Goal: Information Seeking & Learning: Learn about a topic

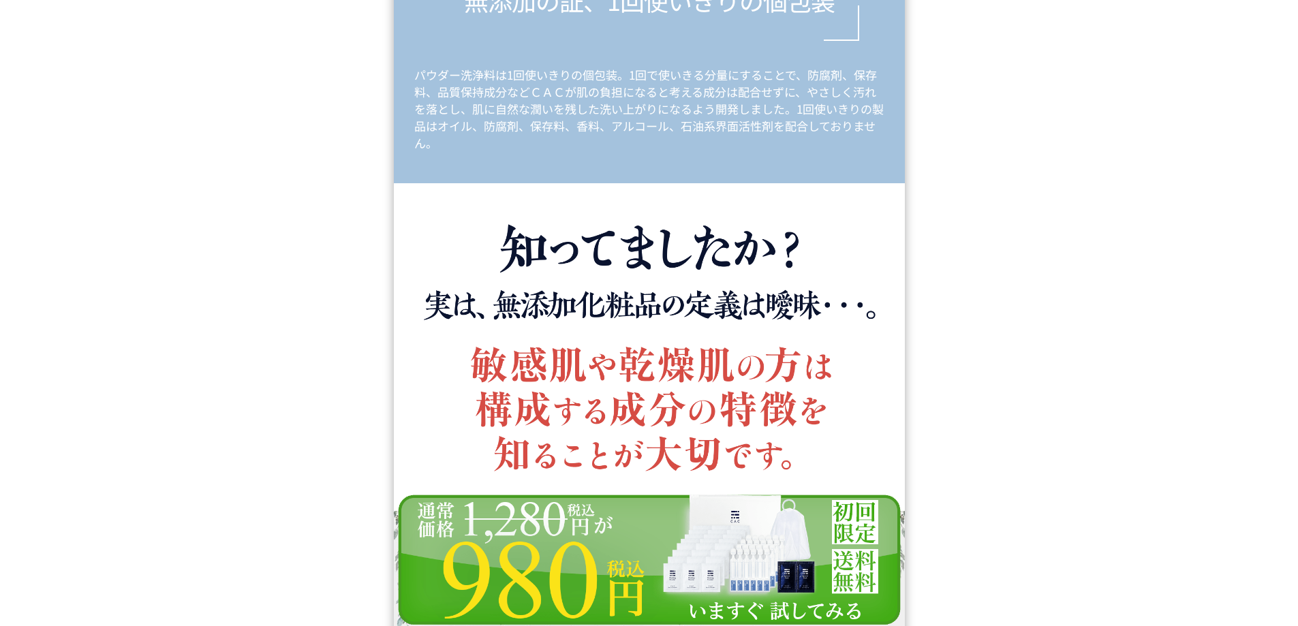
scroll to position [11857, 0]
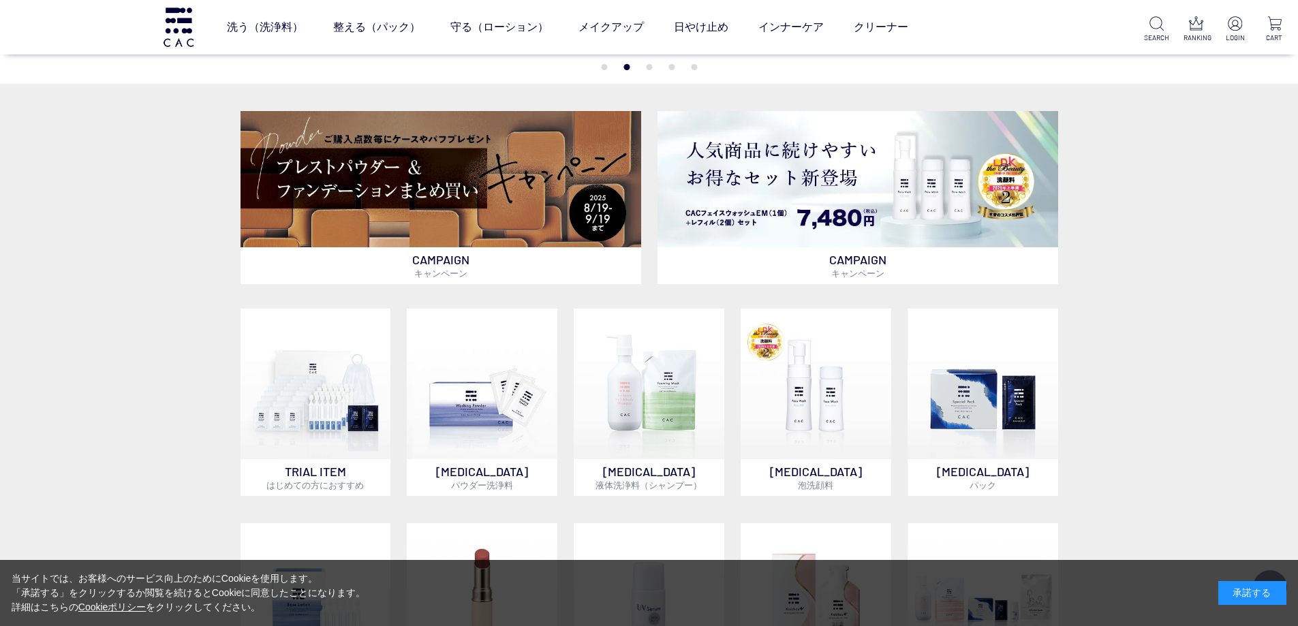
scroll to position [273, 0]
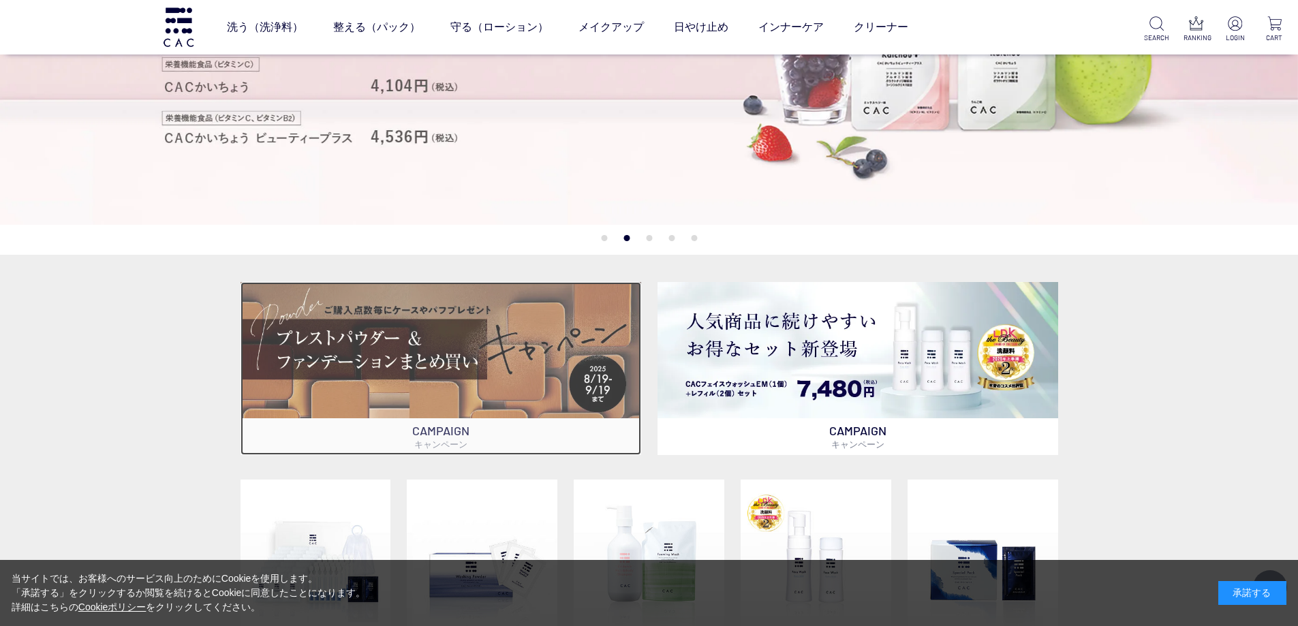
click at [428, 354] on img at bounding box center [441, 350] width 401 height 136
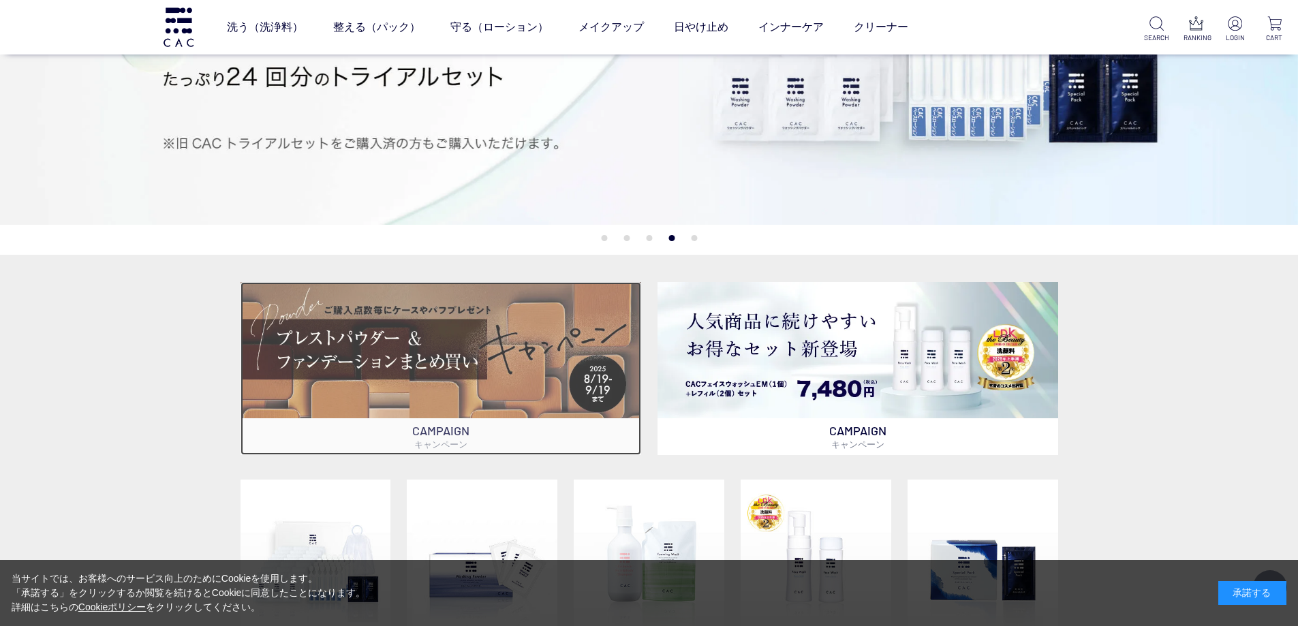
click at [401, 342] on img at bounding box center [441, 350] width 401 height 136
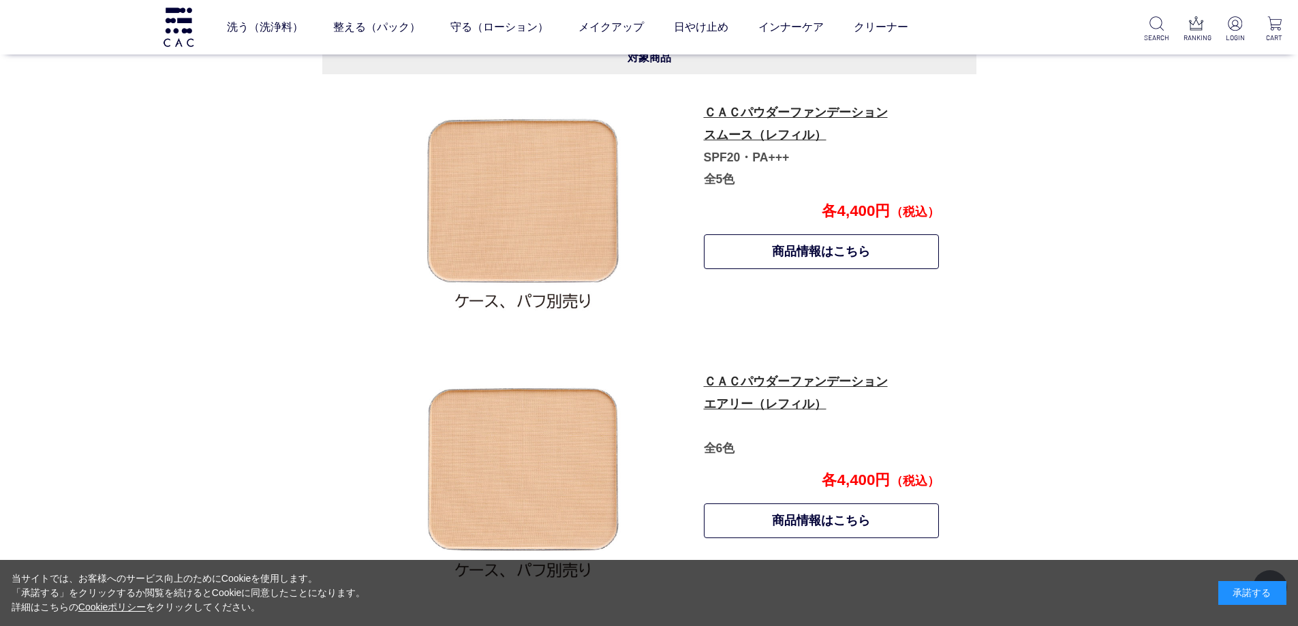
scroll to position [750, 0]
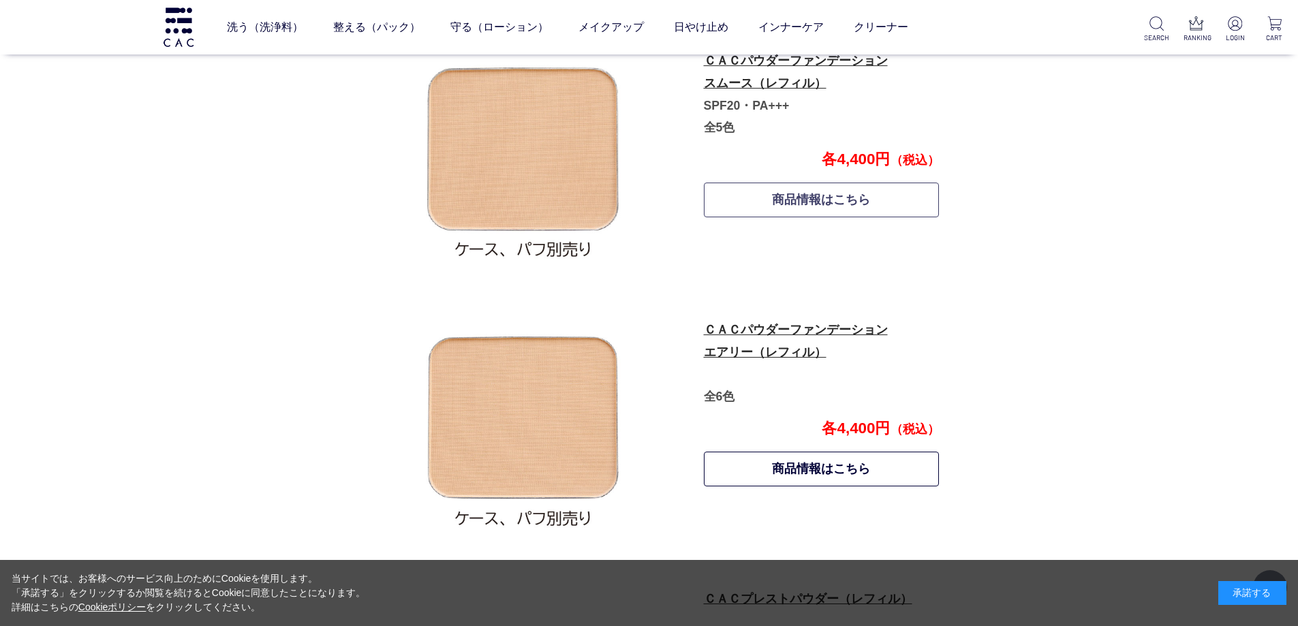
click at [815, 198] on link "商品情報はこちら" at bounding box center [822, 200] width 236 height 35
click at [790, 473] on link "商品情報はこちら" at bounding box center [822, 469] width 236 height 35
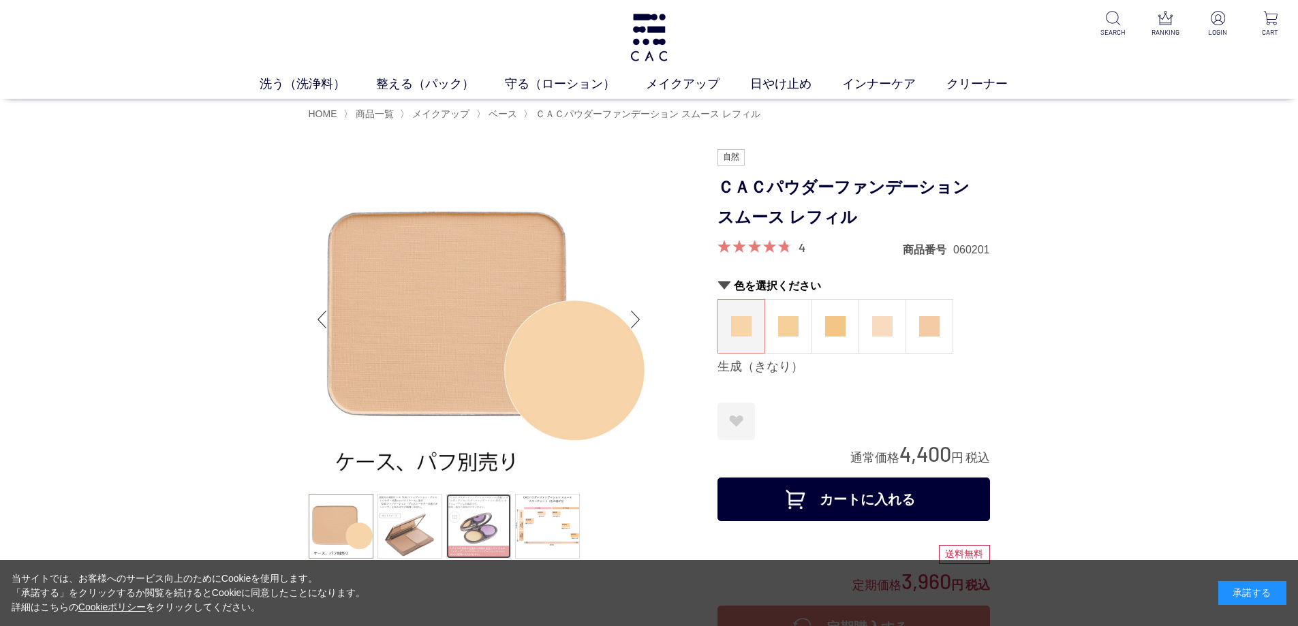
click at [490, 525] on link at bounding box center [478, 526] width 65 height 65
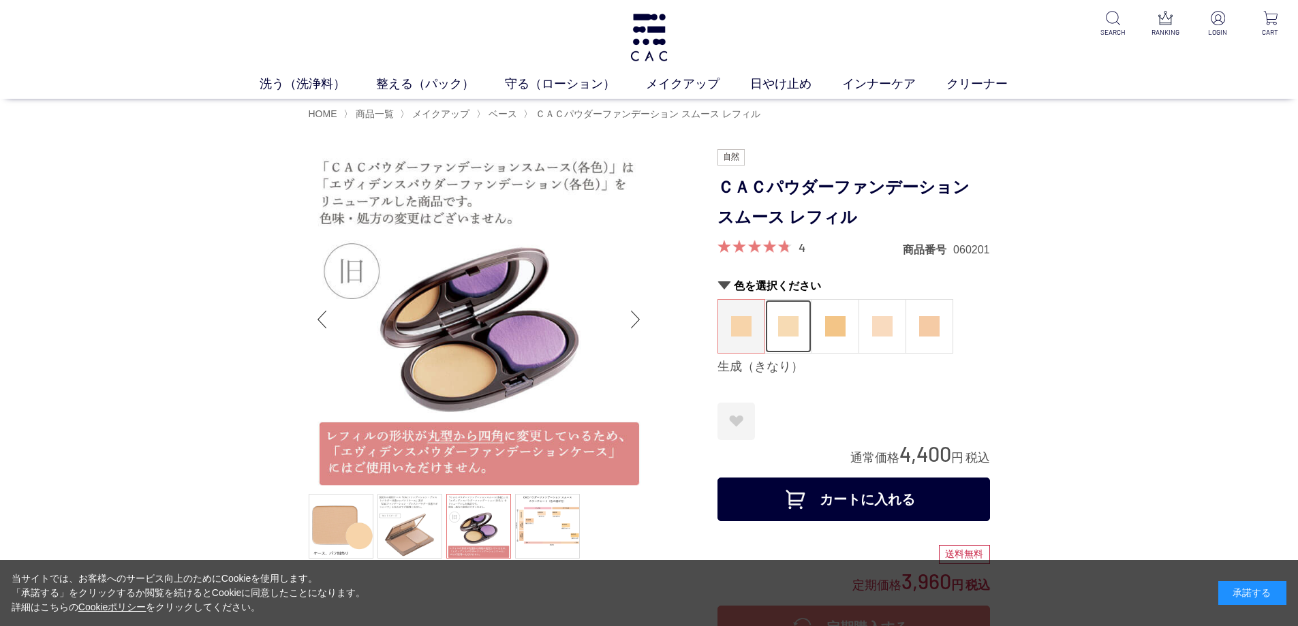
click at [786, 334] on img at bounding box center [788, 326] width 20 height 20
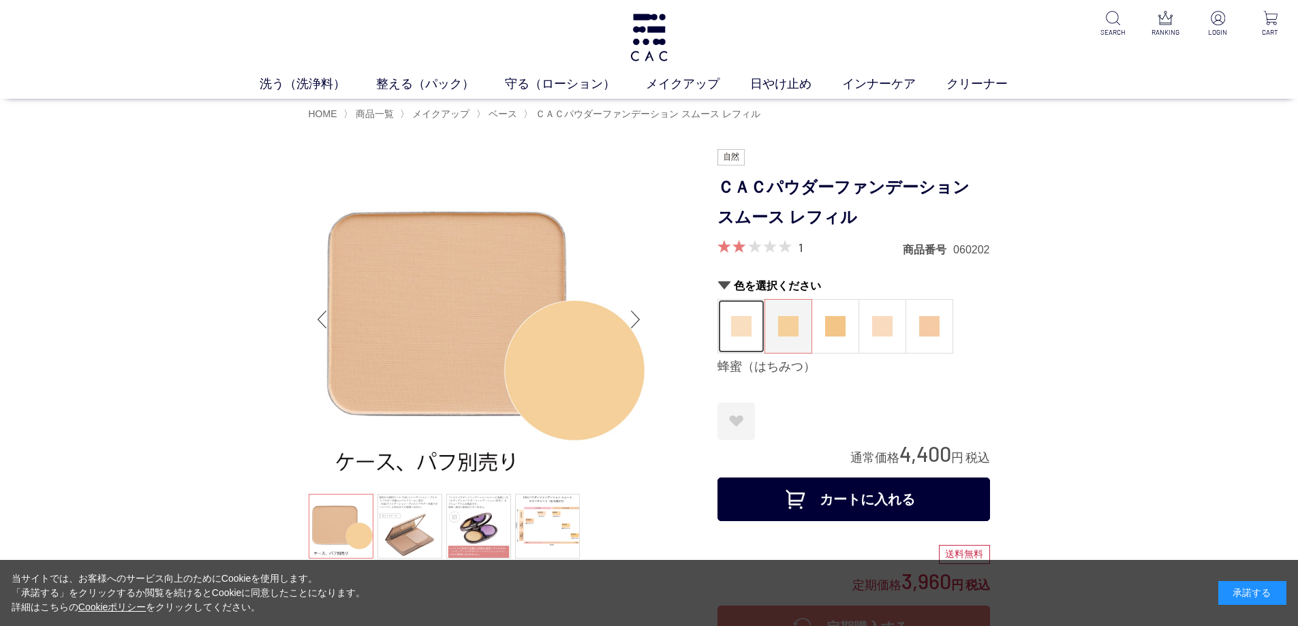
click at [744, 326] on img at bounding box center [741, 326] width 20 height 20
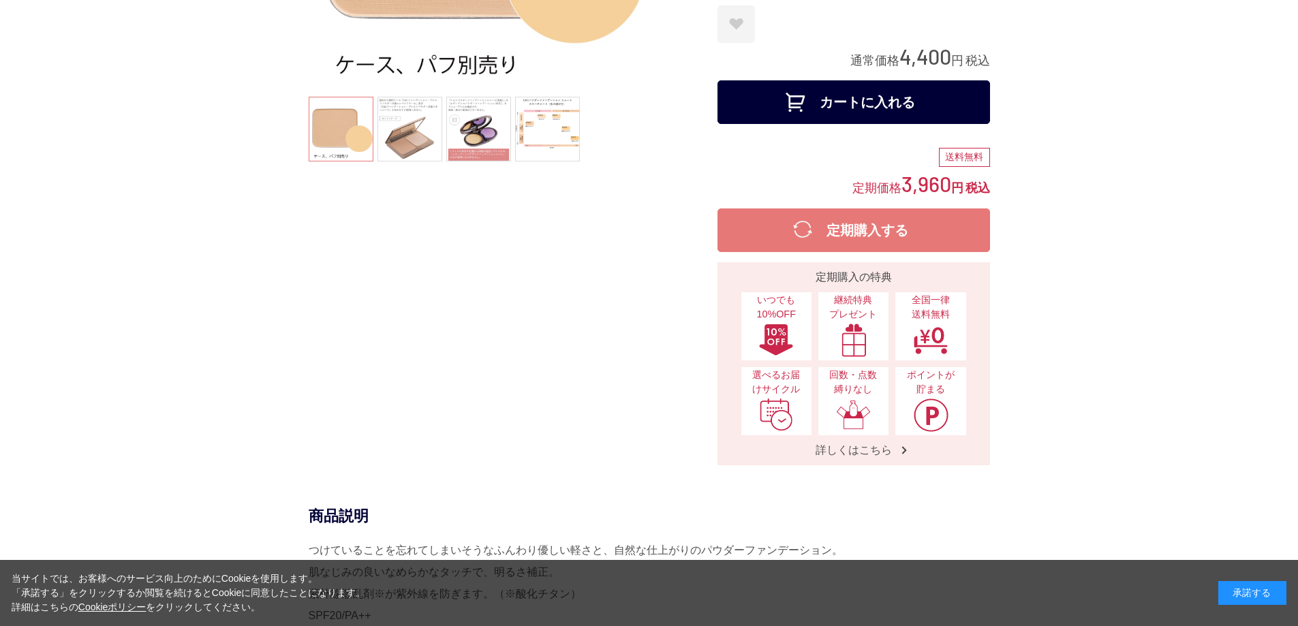
scroll to position [409, 0]
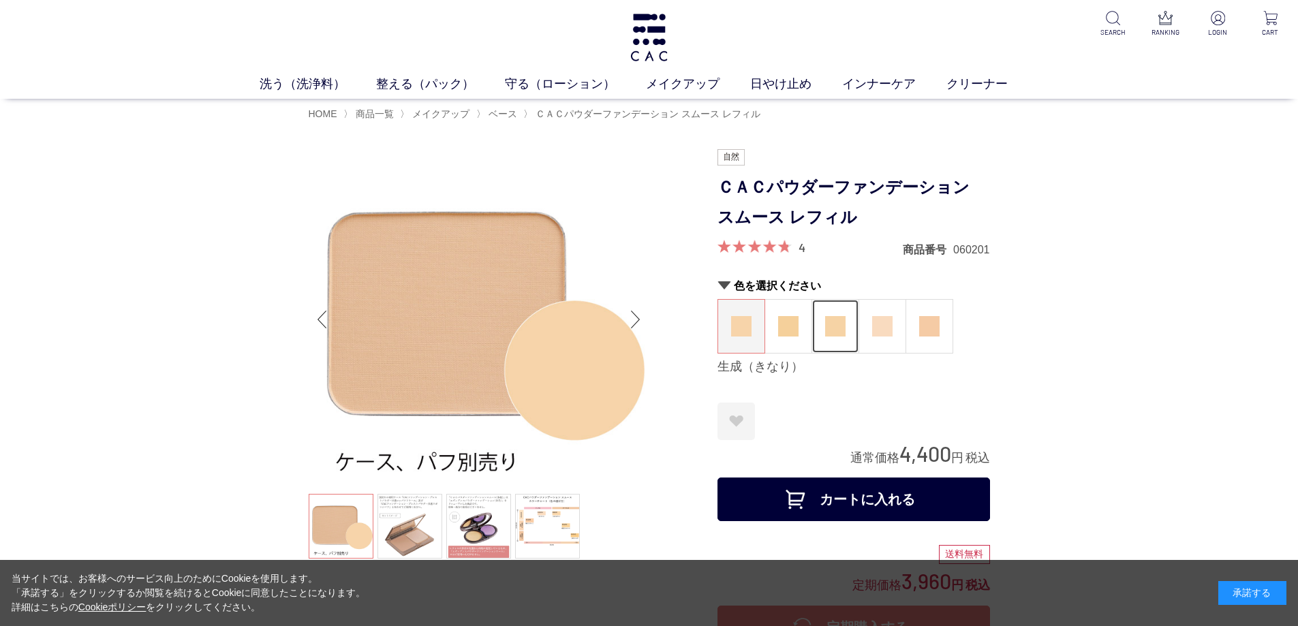
click at [837, 328] on img at bounding box center [835, 326] width 20 height 20
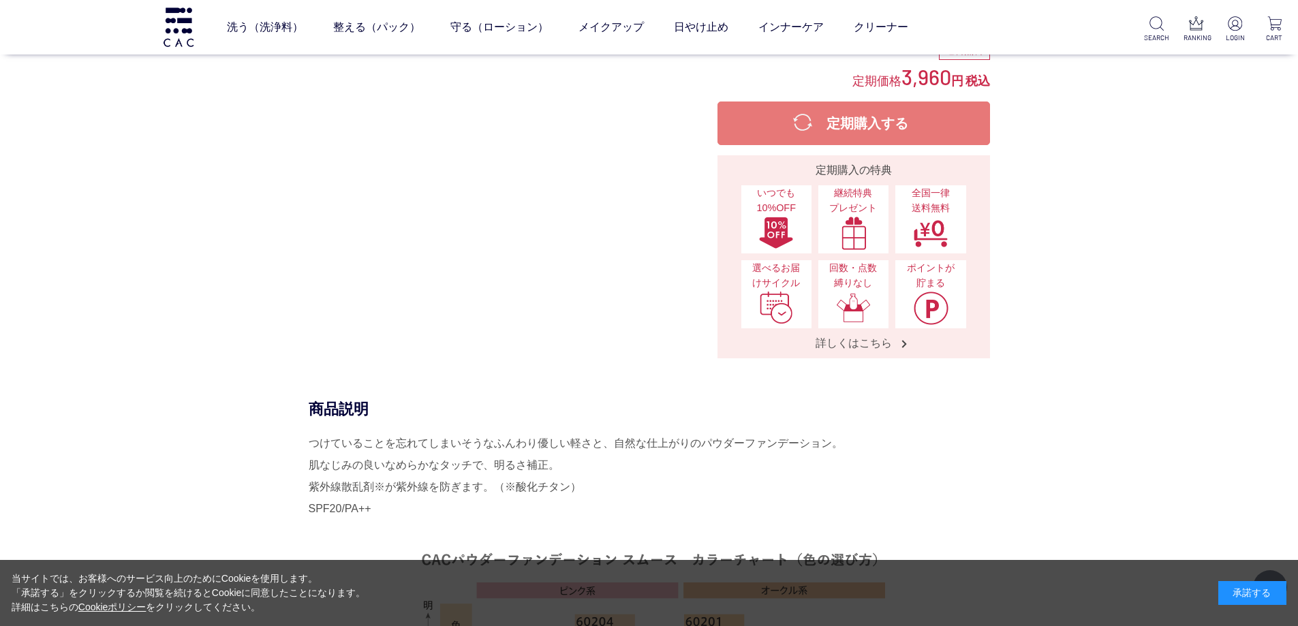
scroll to position [409, 0]
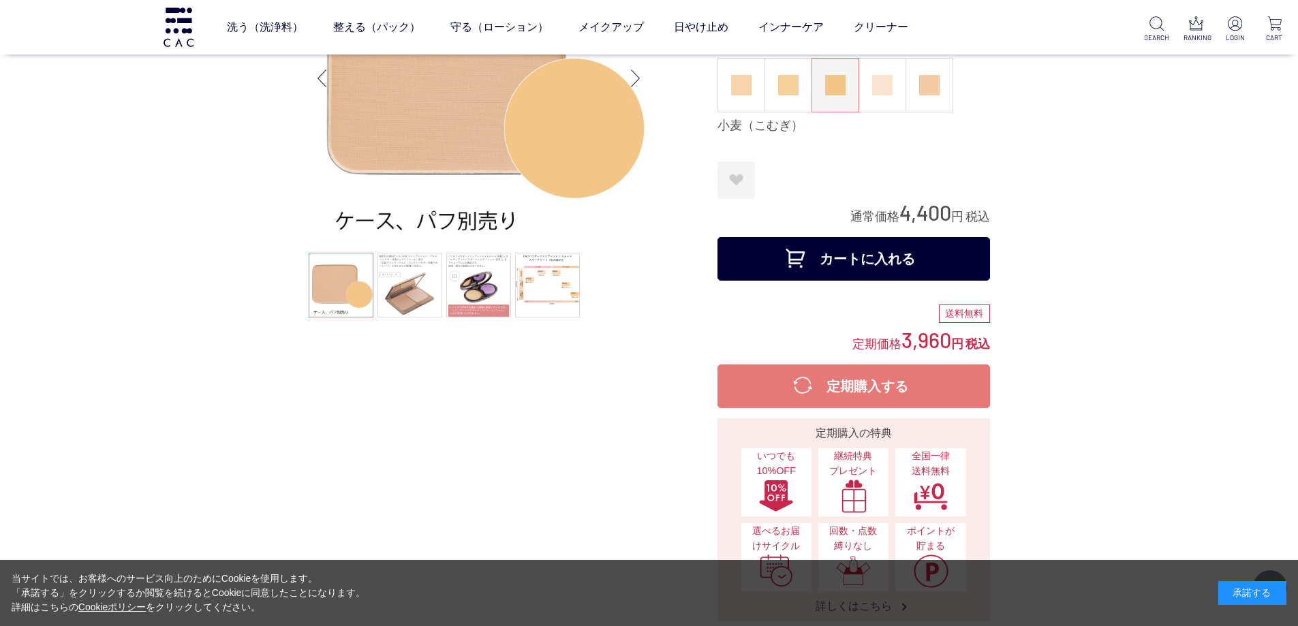
scroll to position [273, 0]
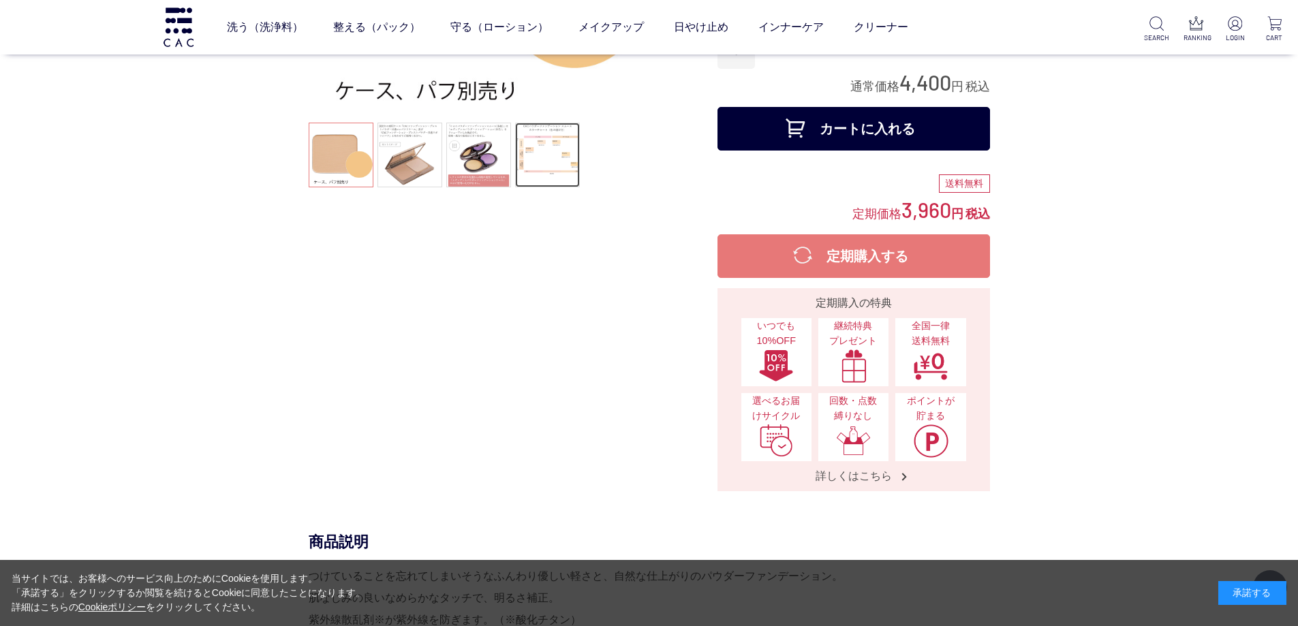
click at [572, 160] on link at bounding box center [547, 155] width 65 height 65
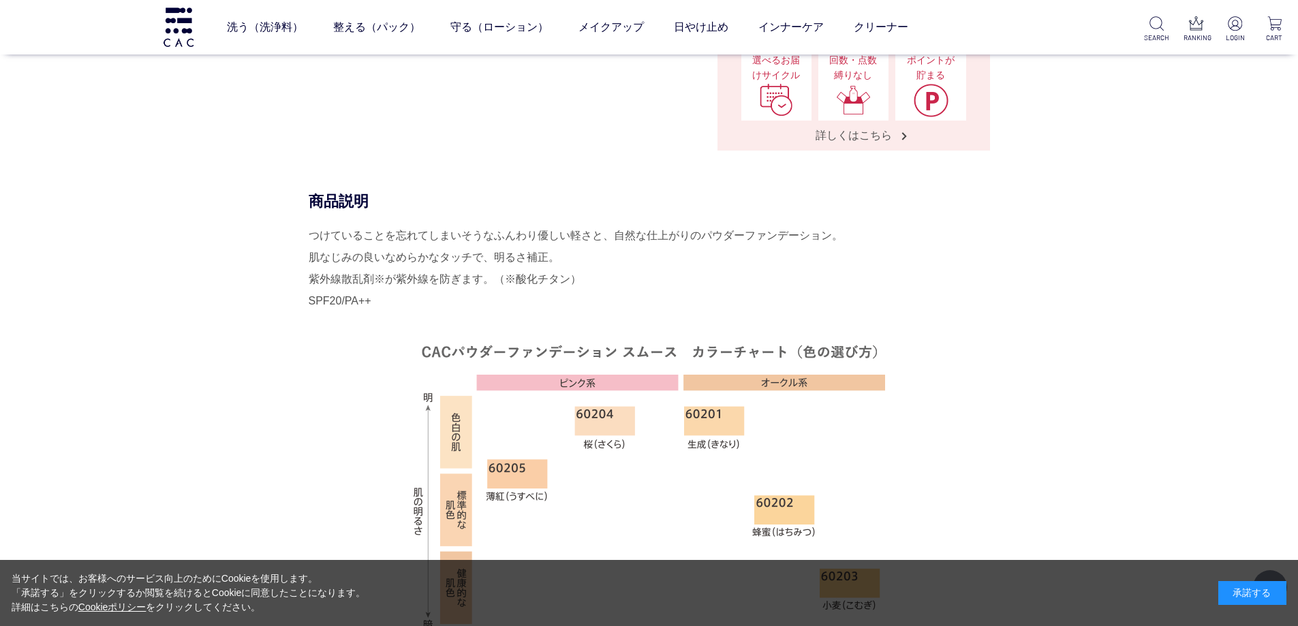
scroll to position [750, 0]
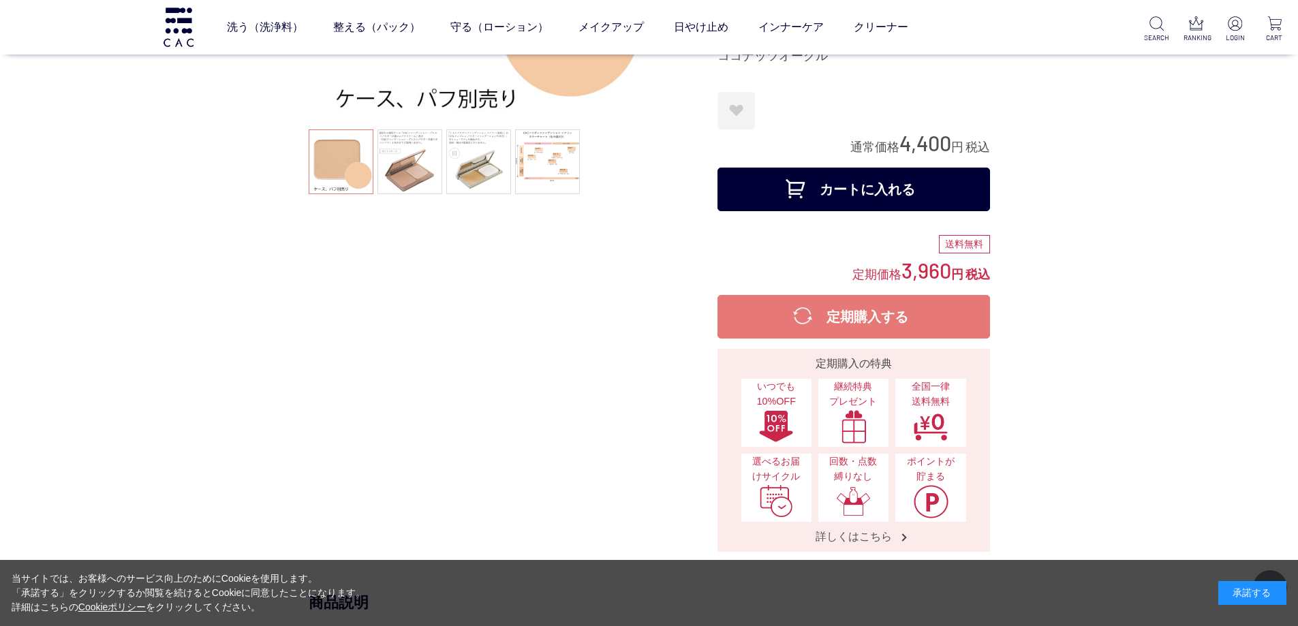
scroll to position [273, 0]
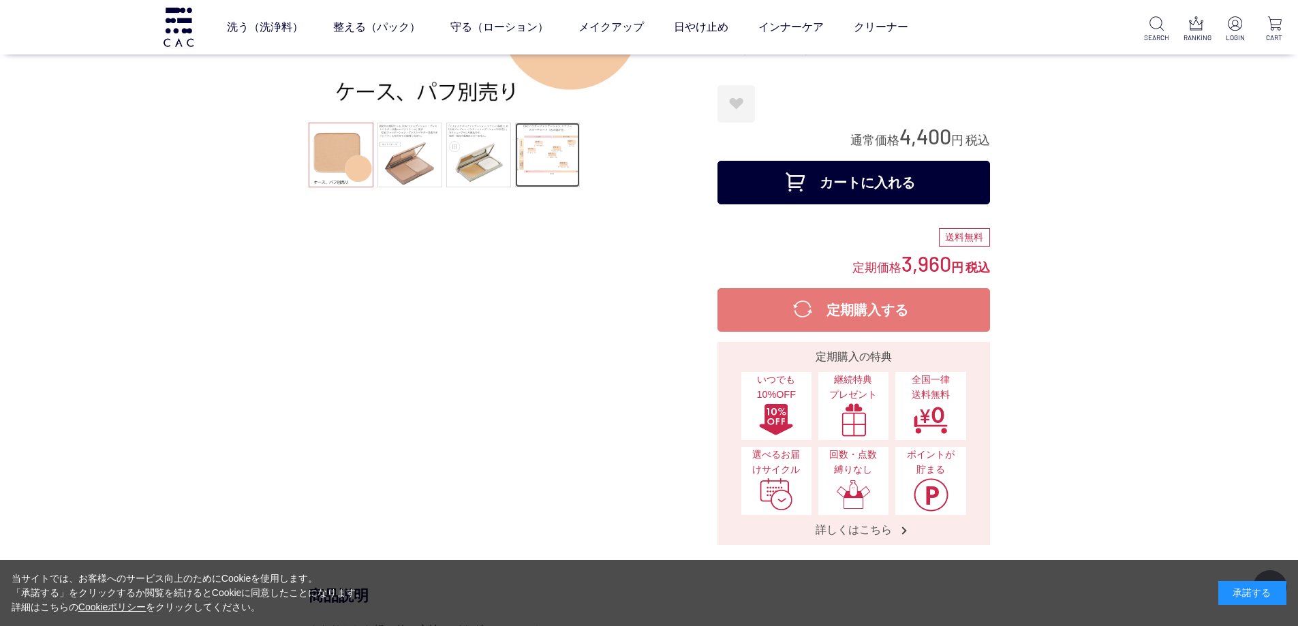
click at [538, 161] on link at bounding box center [547, 155] width 65 height 65
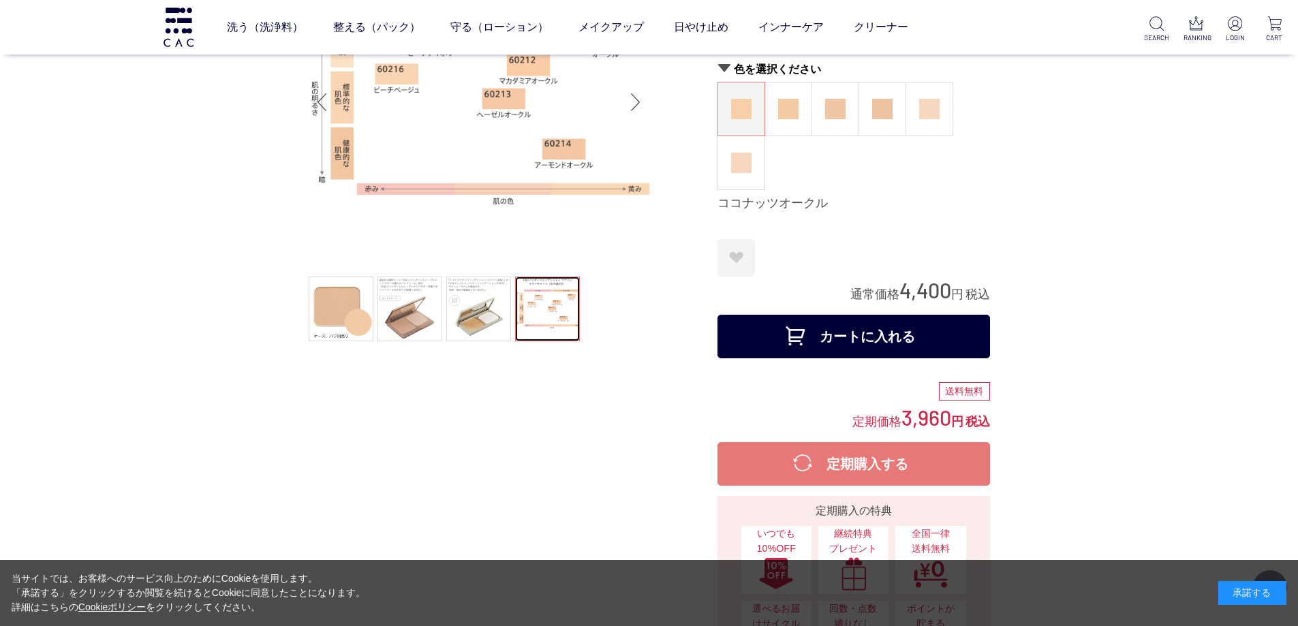
scroll to position [136, 0]
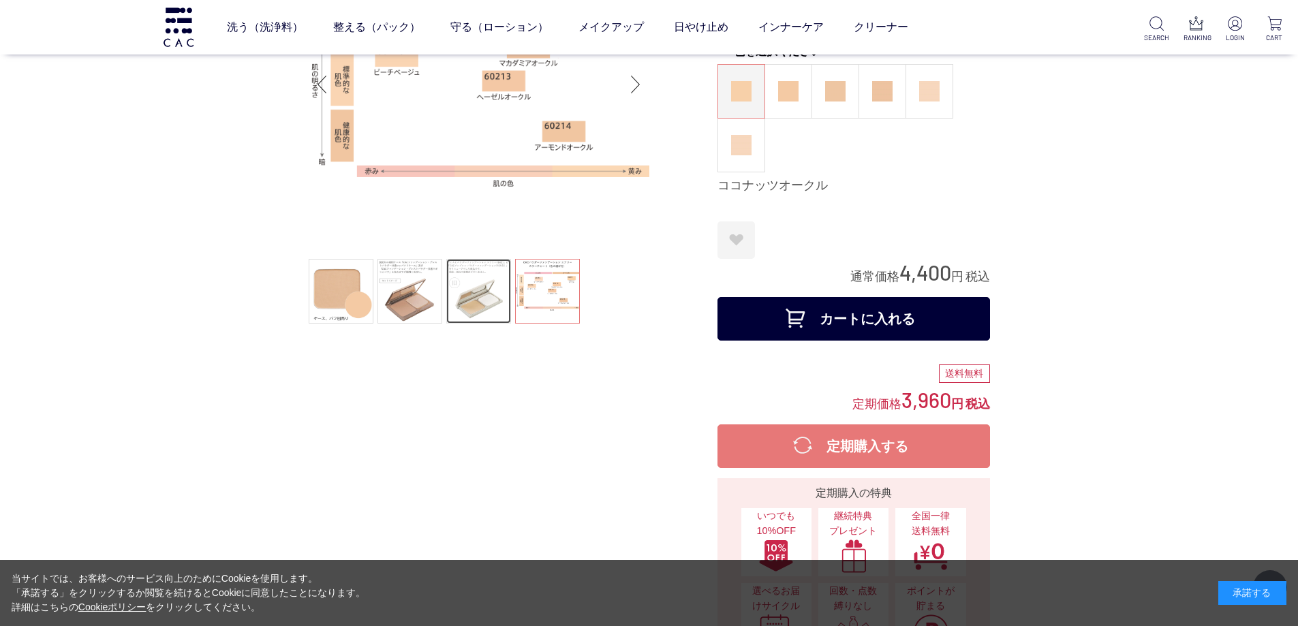
click at [481, 315] on link at bounding box center [478, 291] width 65 height 65
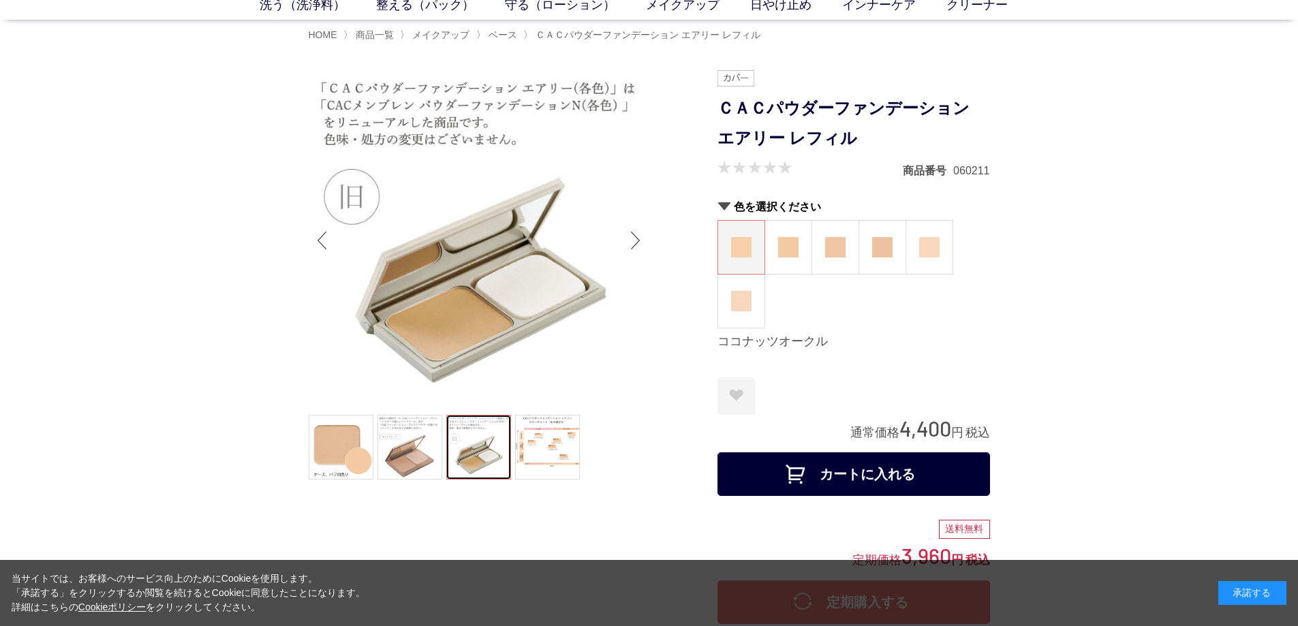
scroll to position [0, 0]
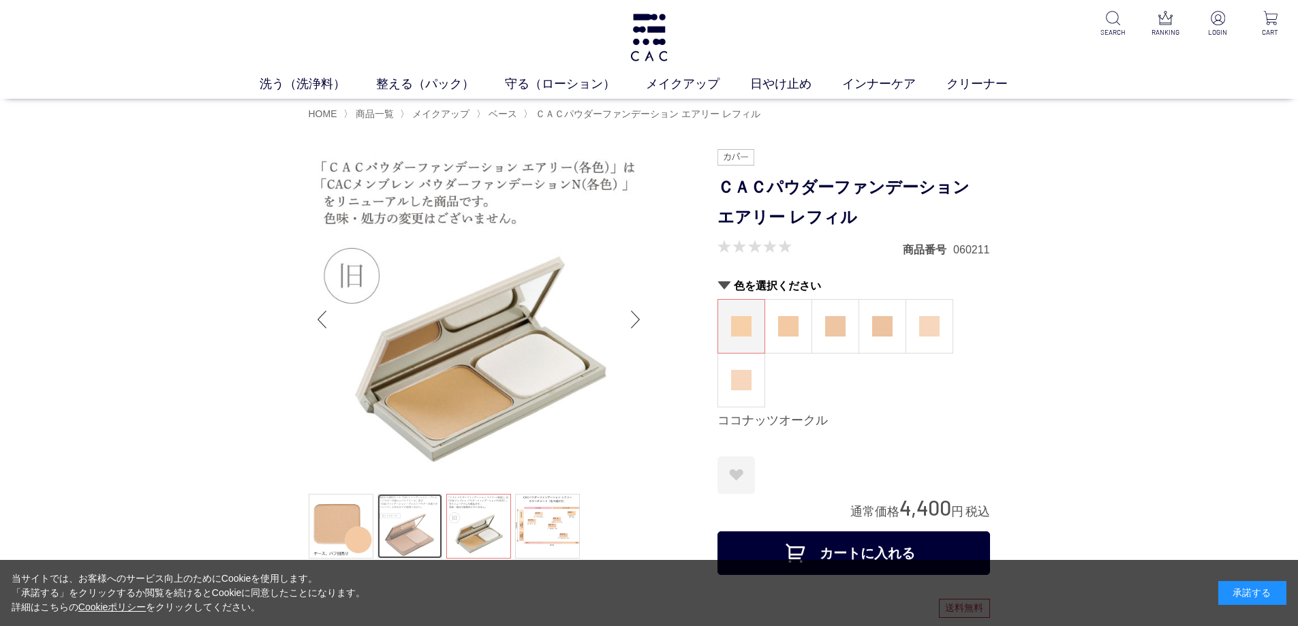
click at [422, 523] on link at bounding box center [410, 526] width 65 height 65
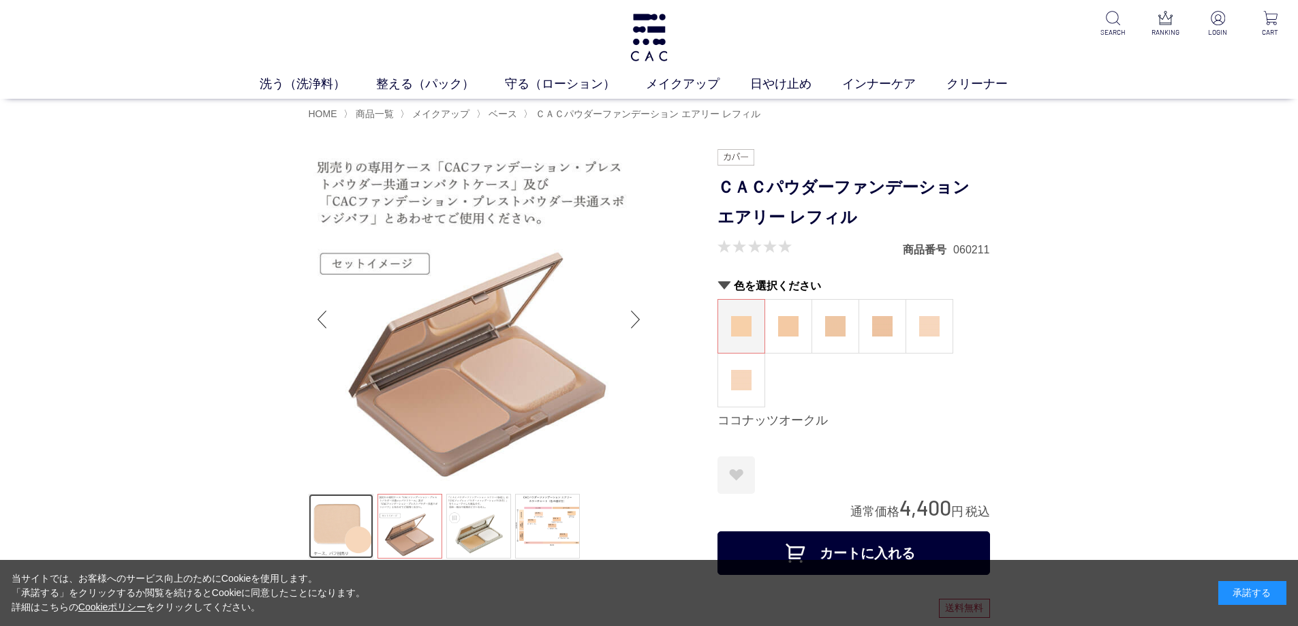
click at [357, 521] on link at bounding box center [341, 526] width 65 height 65
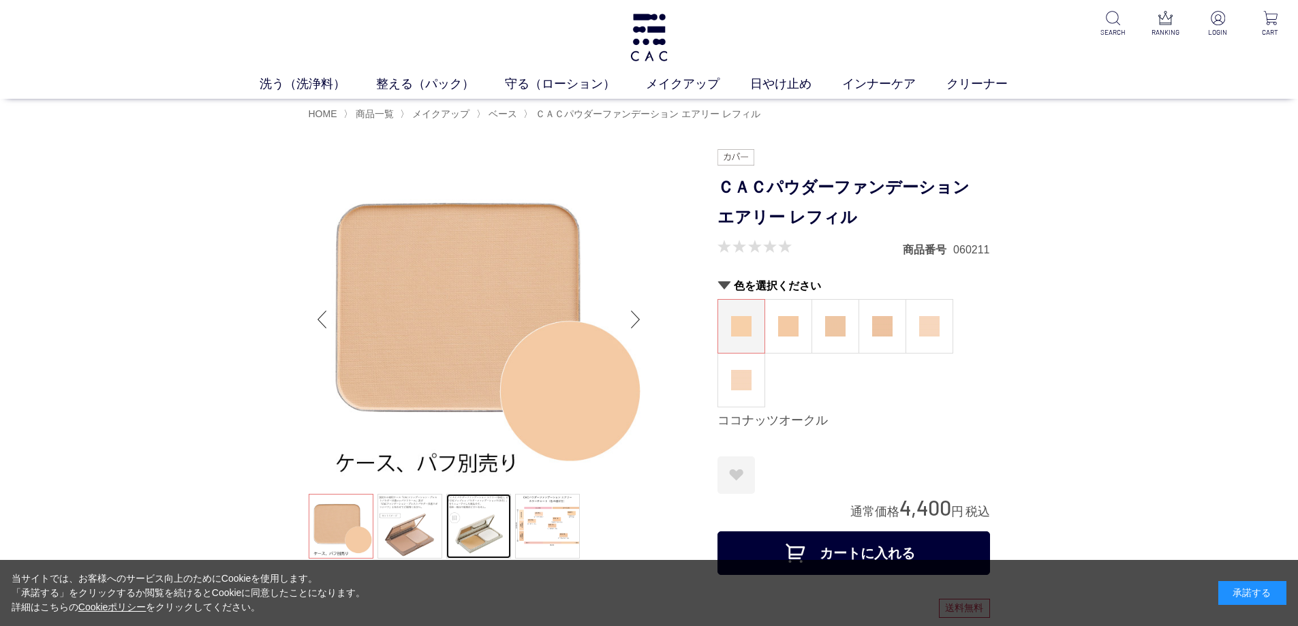
click at [474, 519] on link at bounding box center [478, 526] width 65 height 65
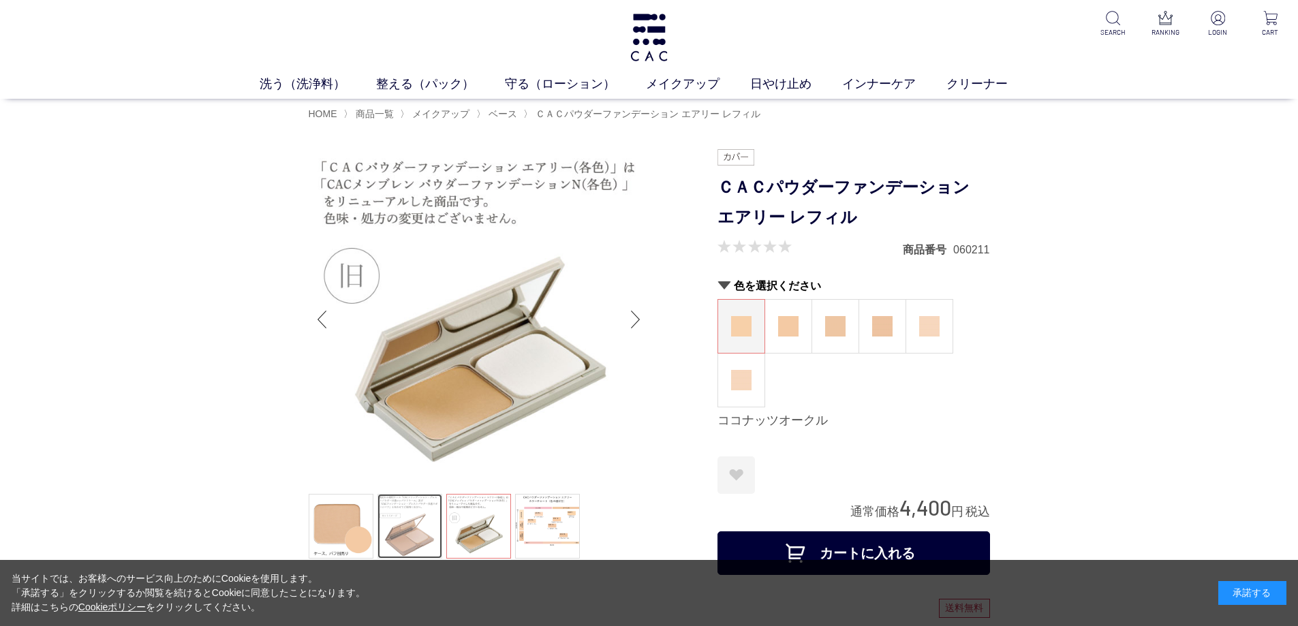
click at [425, 527] on link at bounding box center [410, 526] width 65 height 65
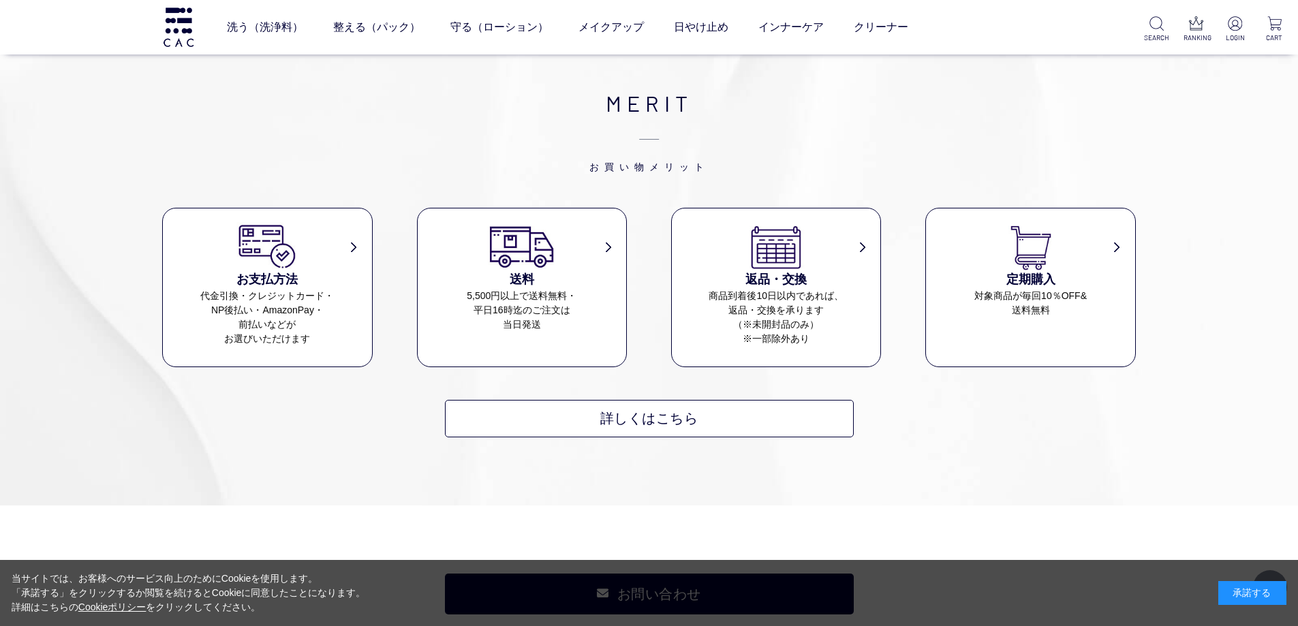
scroll to position [2454, 0]
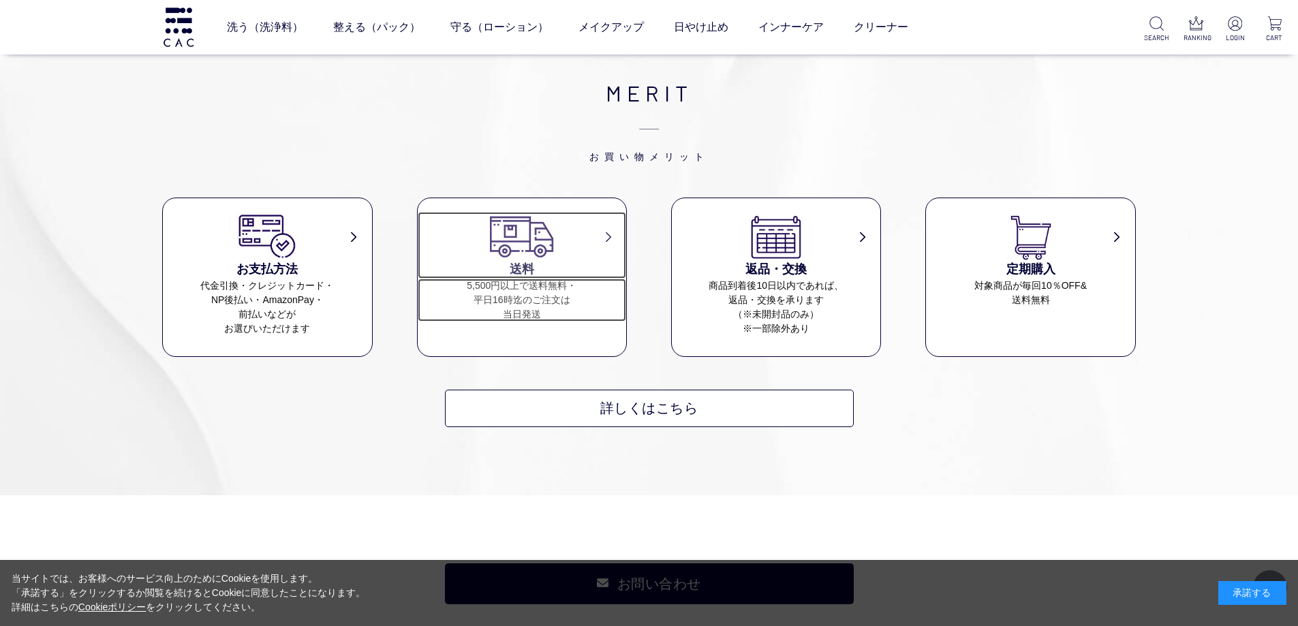
click at [504, 295] on dd "5,500円以上で送料無料・ 平日16時迄のご注文は 当日発送" at bounding box center [522, 300] width 209 height 43
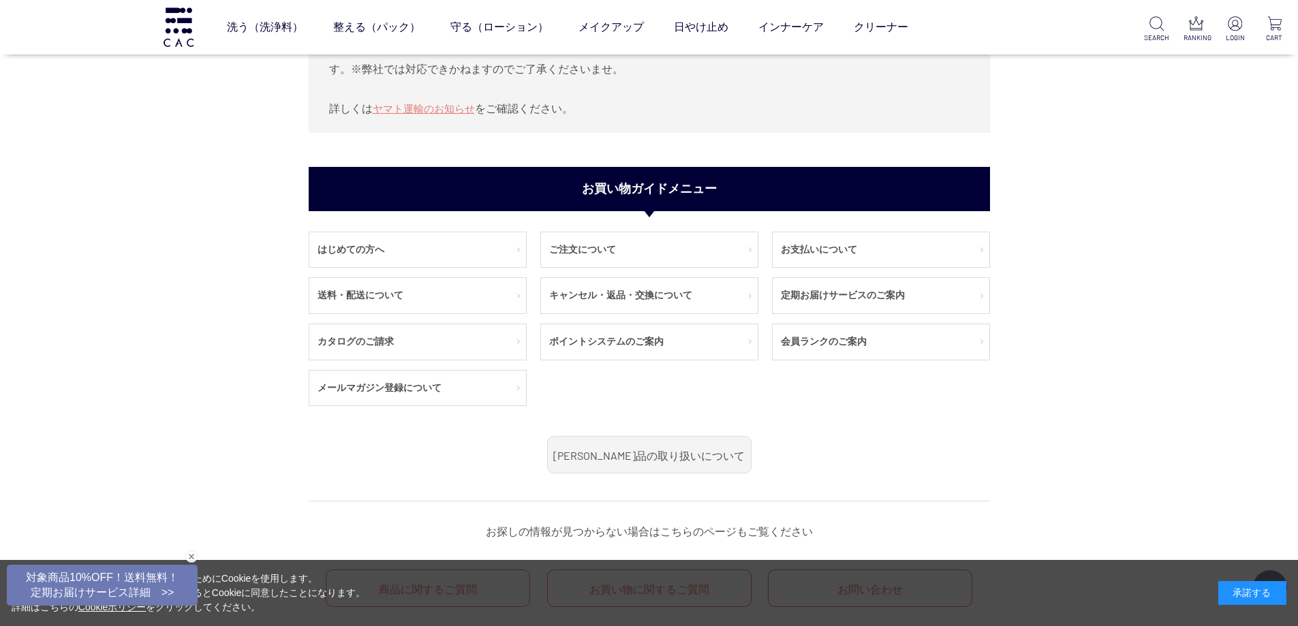
scroll to position [1090, 0]
